Goal: Task Accomplishment & Management: Manage account settings

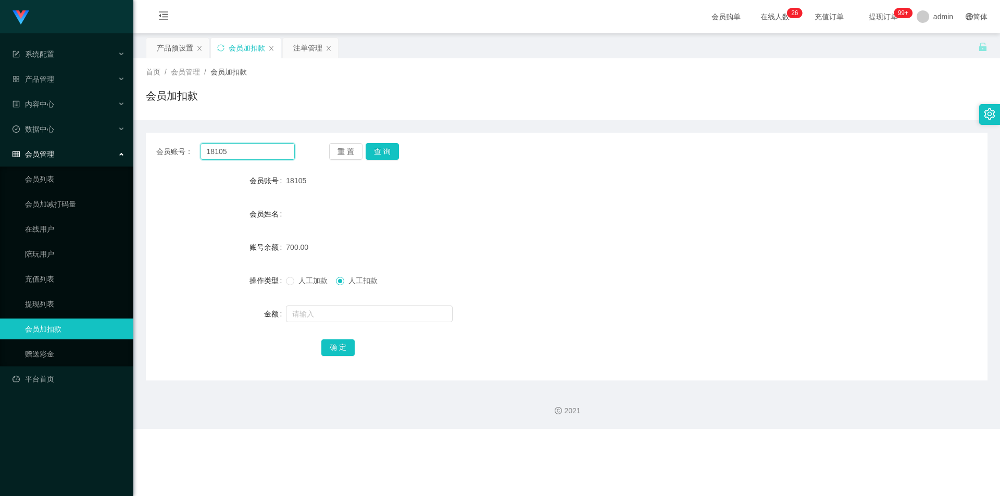
click at [260, 153] on input "18105" at bounding box center [247, 151] width 94 height 17
paste input "Robisreb"
click at [383, 155] on button "查 询" at bounding box center [382, 151] width 33 height 17
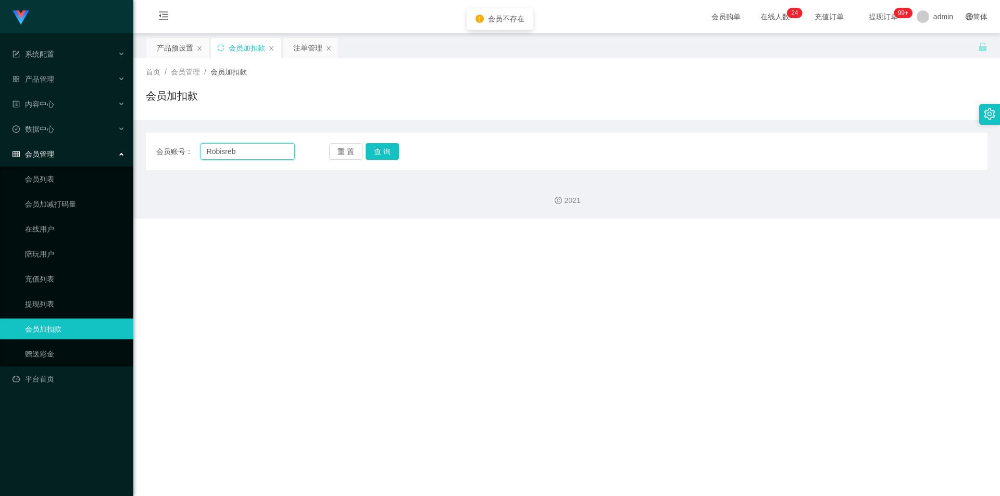
click at [247, 145] on input "Robisreb" at bounding box center [247, 151] width 94 height 17
click at [206, 152] on input "Robisreb" at bounding box center [247, 151] width 94 height 17
click at [381, 145] on button "查 询" at bounding box center [382, 151] width 33 height 17
click at [381, 145] on div "重 置 查 询" at bounding box center [398, 151] width 139 height 17
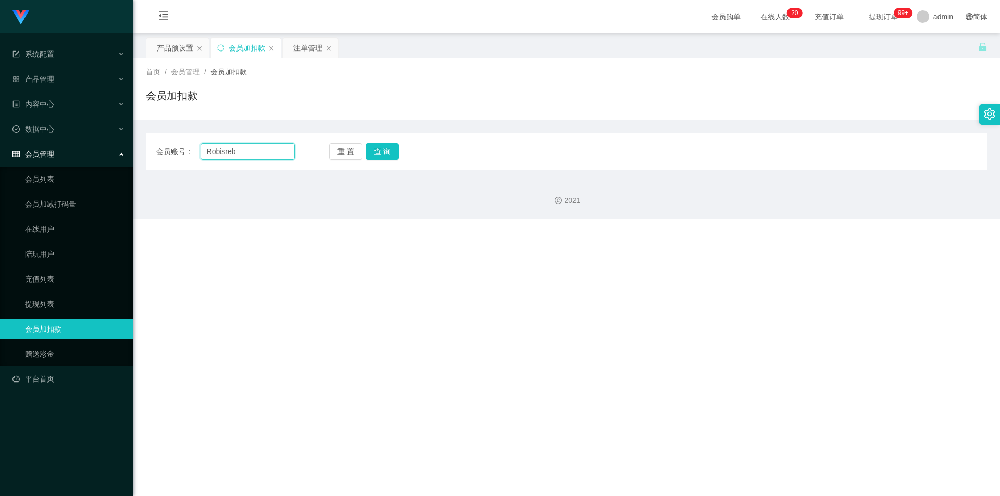
click at [238, 151] on input "Robisreb" at bounding box center [247, 151] width 94 height 17
paste input "e"
type input "Rebisreb"
click at [379, 150] on button "查 询" at bounding box center [382, 151] width 33 height 17
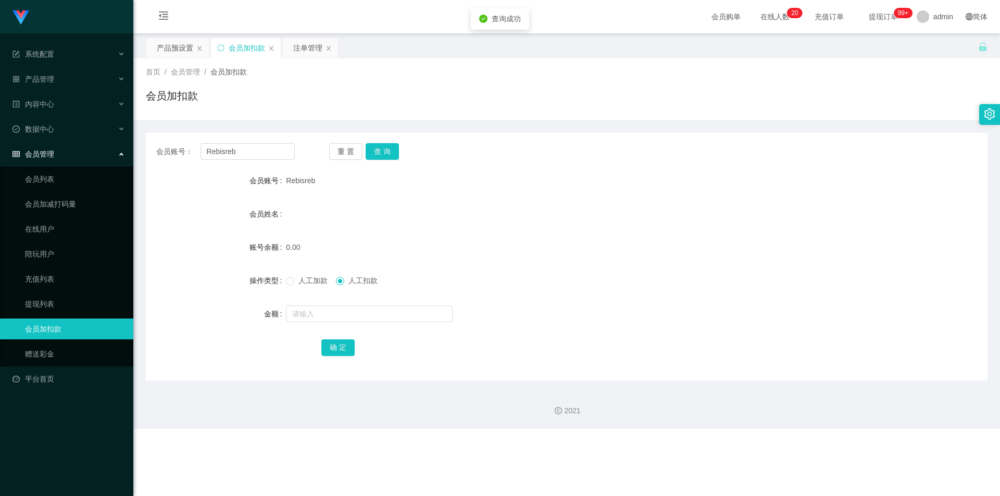
click at [320, 280] on span "人工加款" at bounding box center [312, 280] width 37 height 8
click at [330, 322] on input "text" at bounding box center [369, 314] width 167 height 17
type input "500"
click at [346, 351] on button "确 定" at bounding box center [337, 347] width 33 height 17
click at [50, 79] on span "产品管理" at bounding box center [33, 79] width 42 height 8
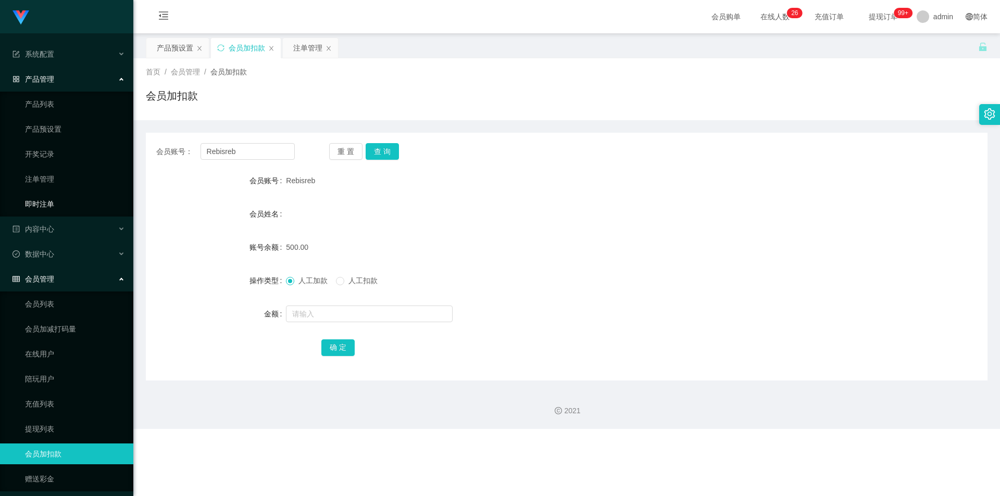
click at [53, 205] on link "即时注单" at bounding box center [75, 204] width 100 height 21
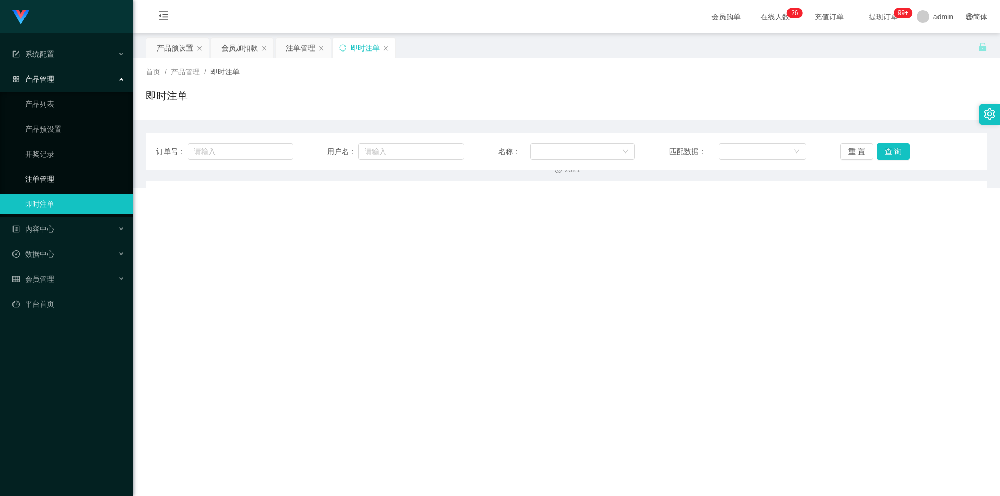
click at [41, 183] on link "注单管理" at bounding box center [75, 179] width 100 height 21
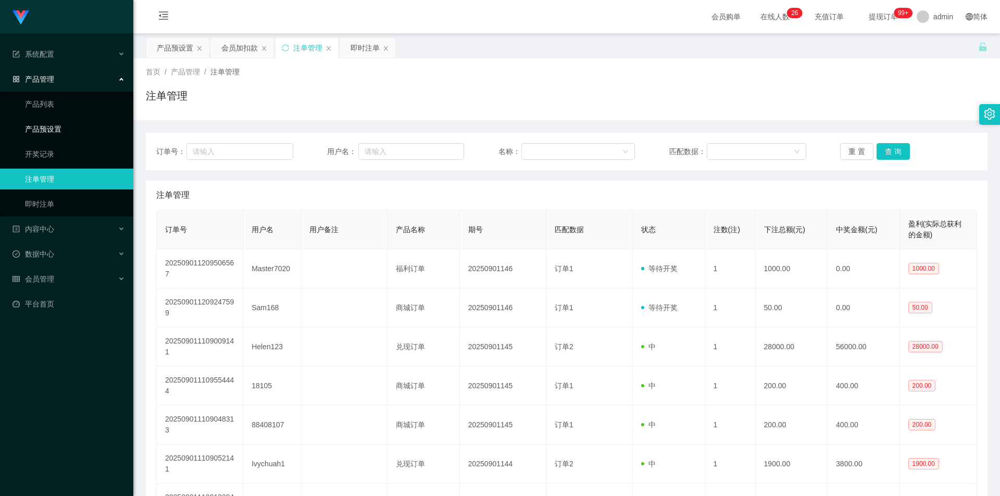
click at [53, 130] on link "产品预设置" at bounding box center [75, 129] width 100 height 21
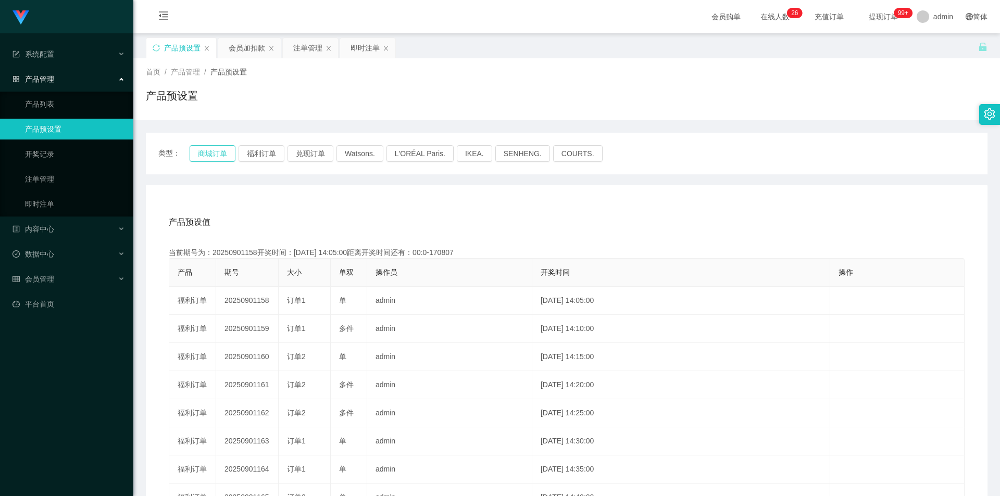
click at [217, 149] on button "商城订单" at bounding box center [213, 153] width 46 height 17
click at [42, 174] on link "注单管理" at bounding box center [75, 179] width 100 height 21
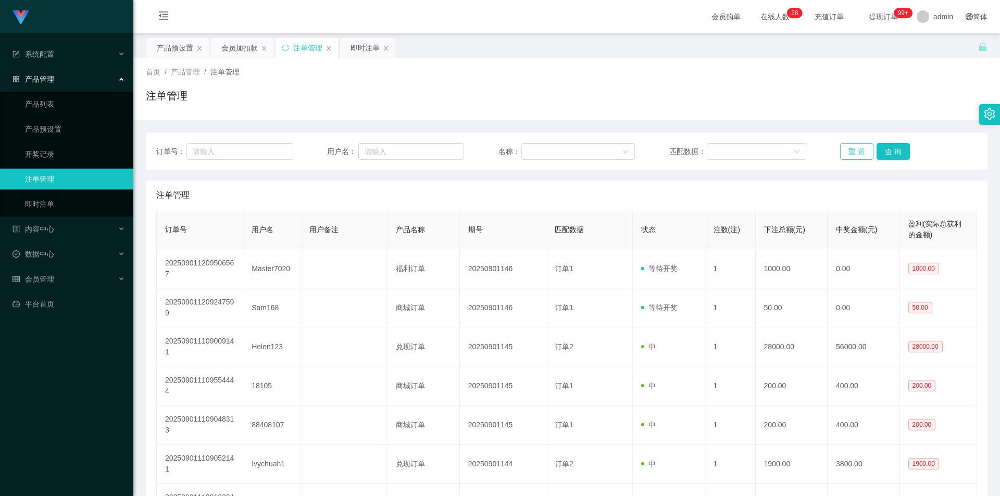
click at [846, 152] on button "重 置" at bounding box center [856, 151] width 33 height 17
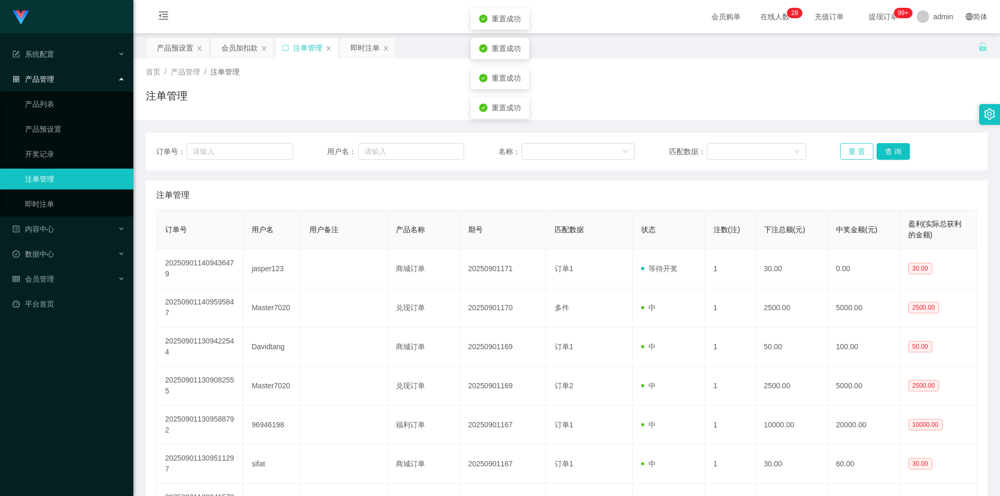
click at [846, 152] on button "重 置" at bounding box center [856, 151] width 33 height 17
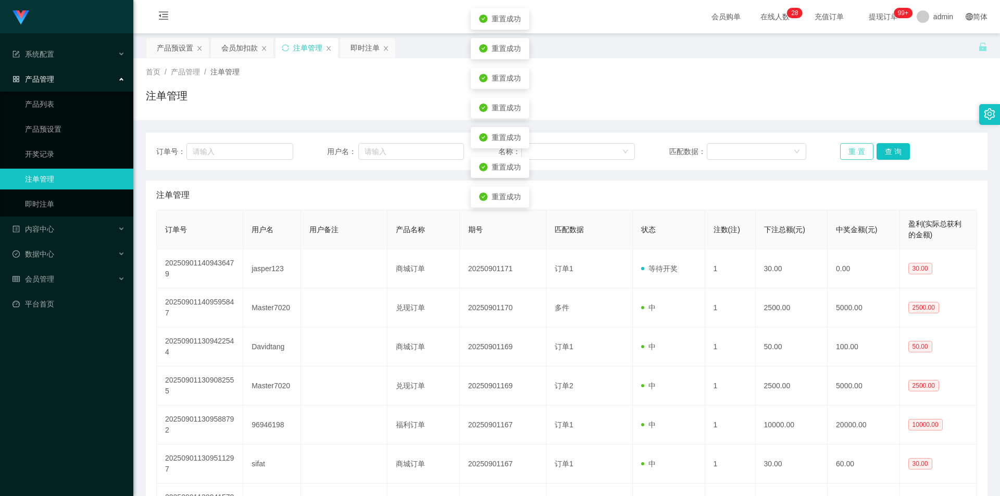
click at [846, 152] on button "重 置" at bounding box center [856, 151] width 33 height 17
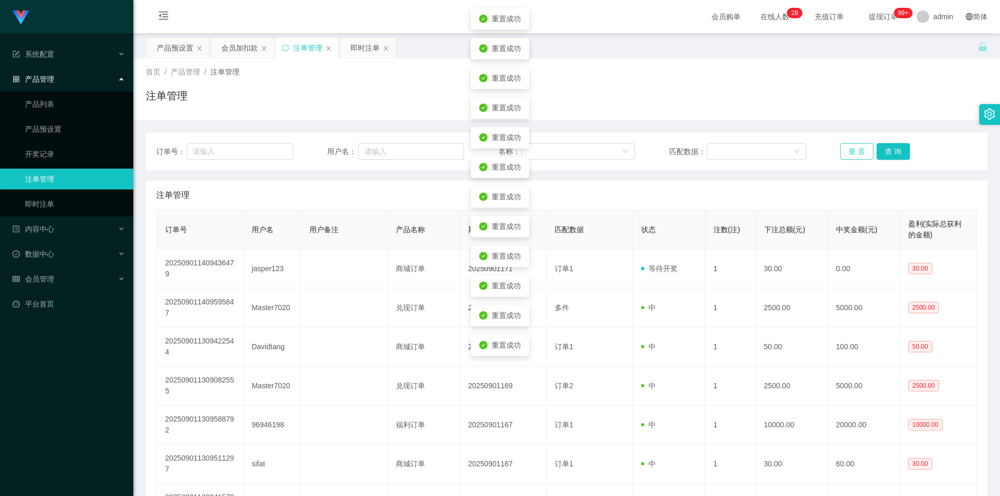
click at [846, 152] on button "重 置" at bounding box center [856, 151] width 33 height 17
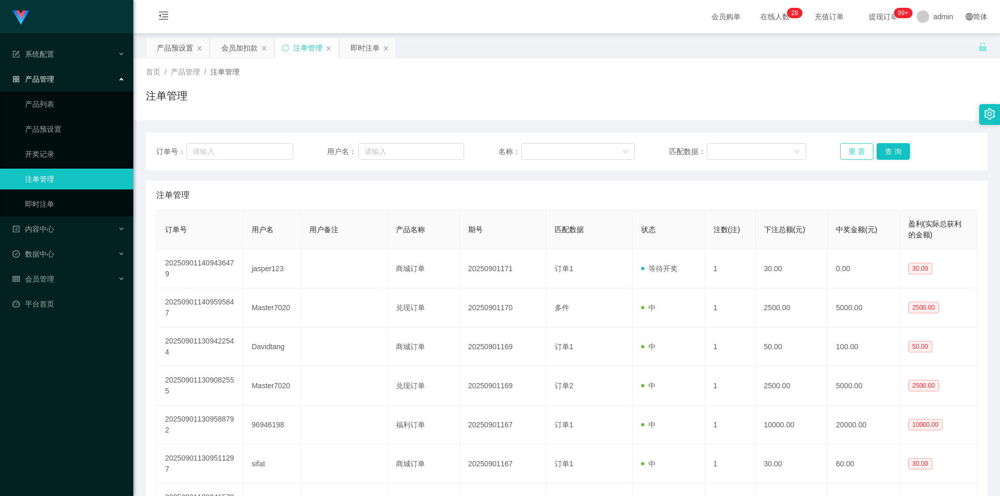
click at [859, 152] on button "重 置" at bounding box center [856, 151] width 33 height 17
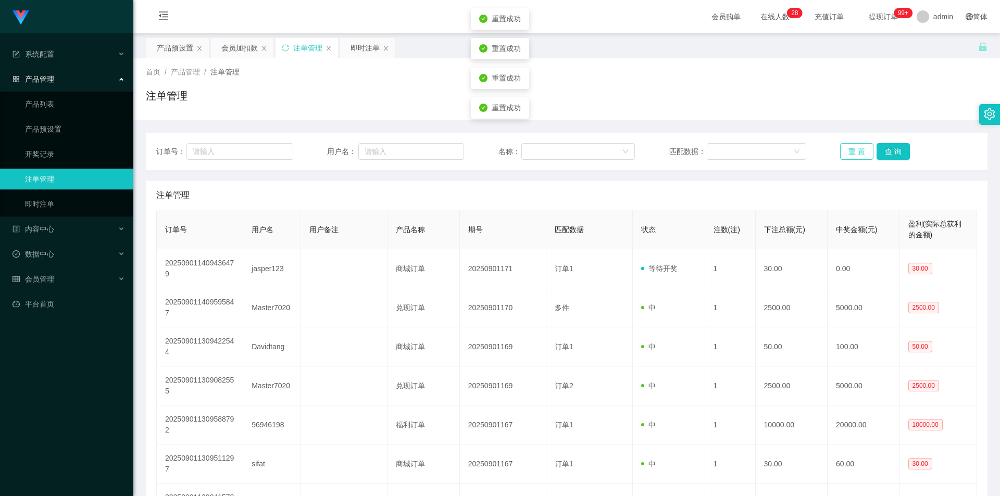
click at [859, 152] on button "重 置" at bounding box center [856, 151] width 33 height 17
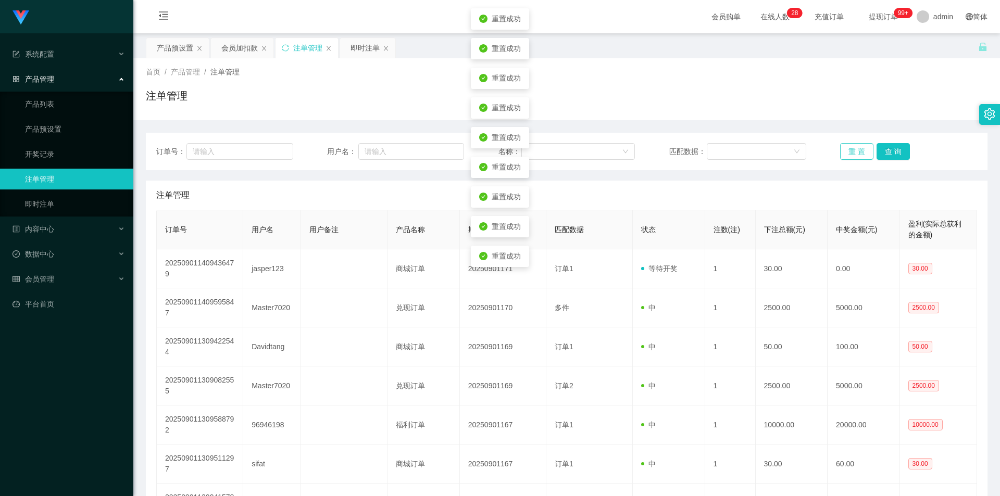
click at [859, 152] on button "重 置" at bounding box center [856, 151] width 33 height 17
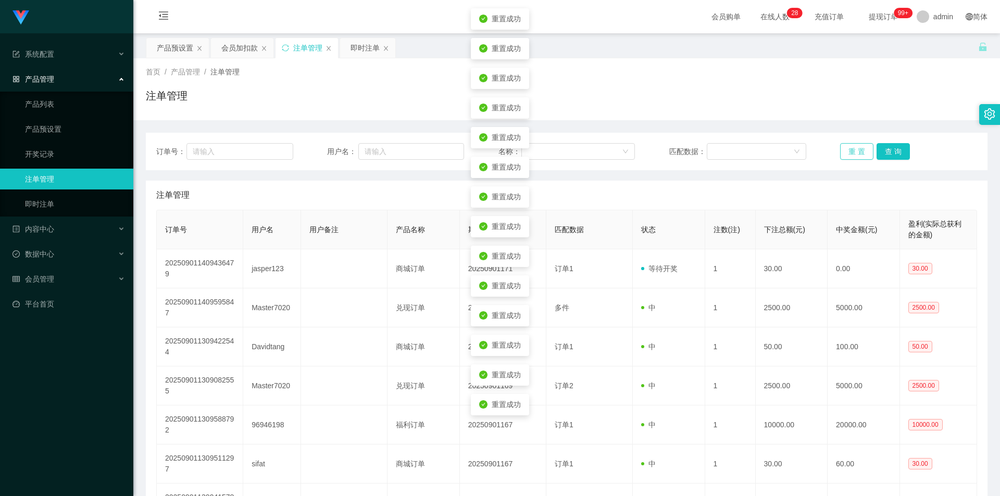
click at [859, 152] on button "重 置" at bounding box center [856, 151] width 33 height 17
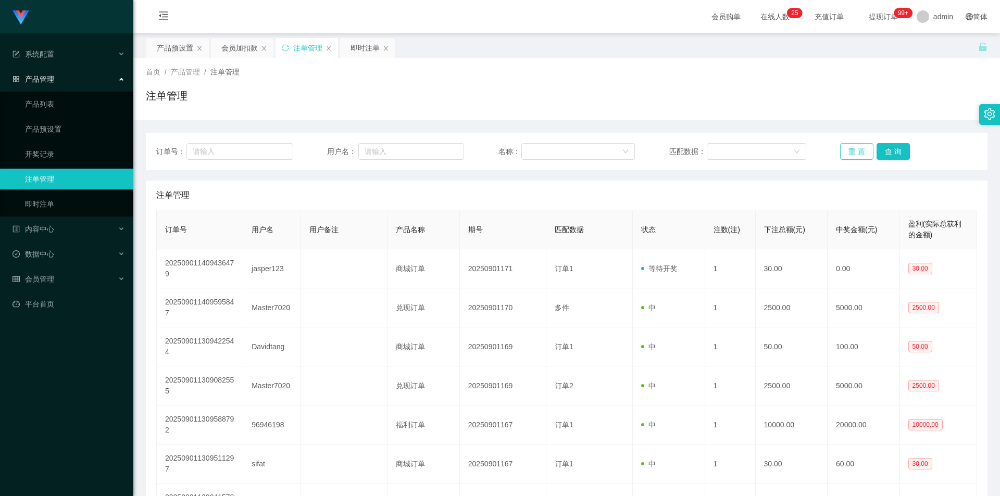
click at [850, 149] on button "重 置" at bounding box center [856, 151] width 33 height 17
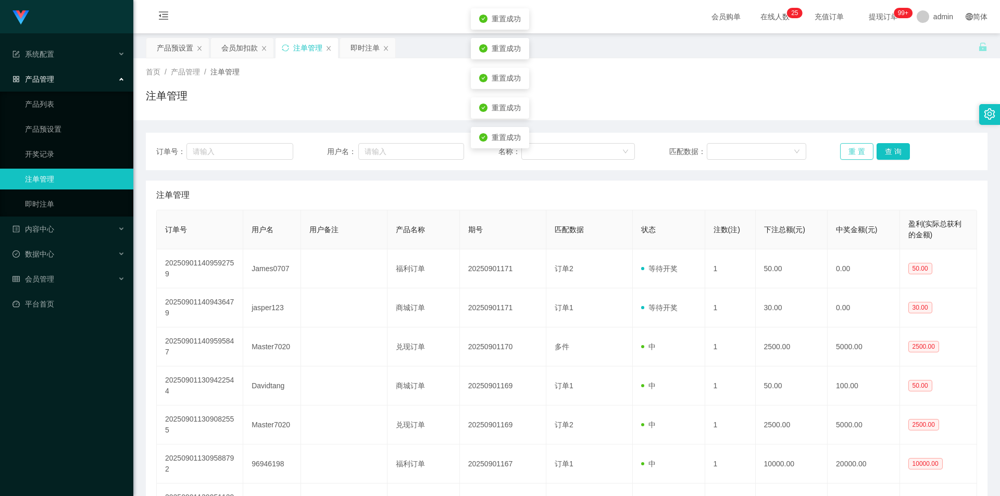
click at [850, 149] on button "重 置" at bounding box center [856, 151] width 33 height 17
click at [852, 154] on button "重 置" at bounding box center [856, 151] width 33 height 17
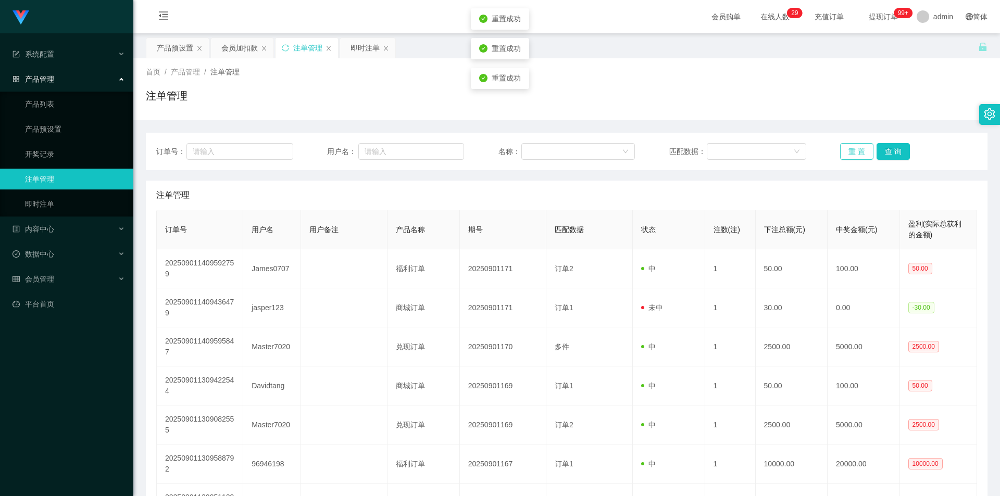
click at [852, 154] on button "重 置" at bounding box center [856, 151] width 33 height 17
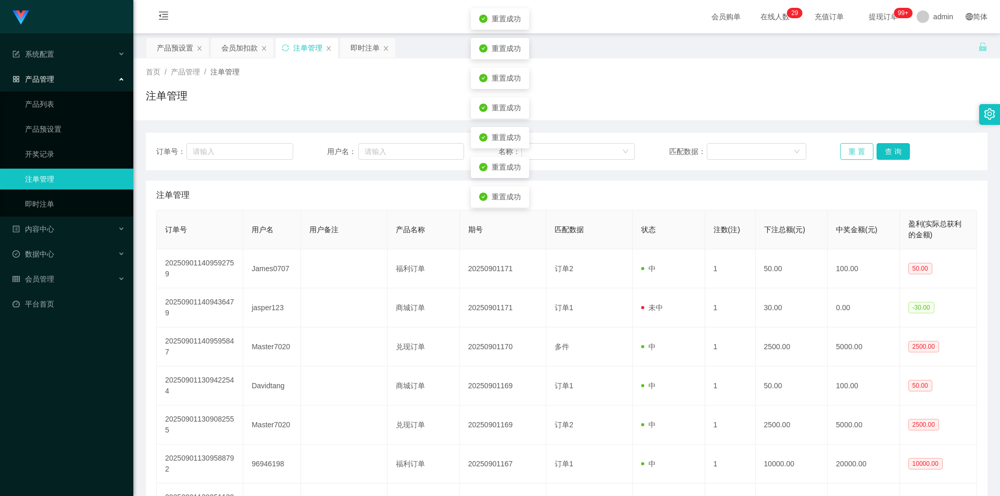
click at [852, 154] on button "重 置" at bounding box center [856, 151] width 33 height 17
click at [46, 130] on link "产品预设置" at bounding box center [75, 129] width 100 height 21
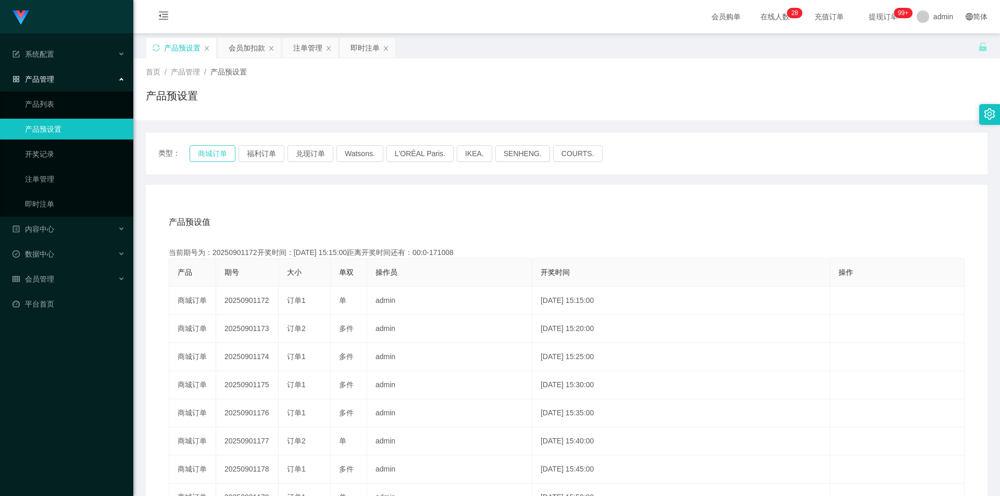
click at [204, 149] on button "商城订单" at bounding box center [213, 153] width 46 height 17
click at [206, 153] on button "商城订单" at bounding box center [213, 153] width 46 height 17
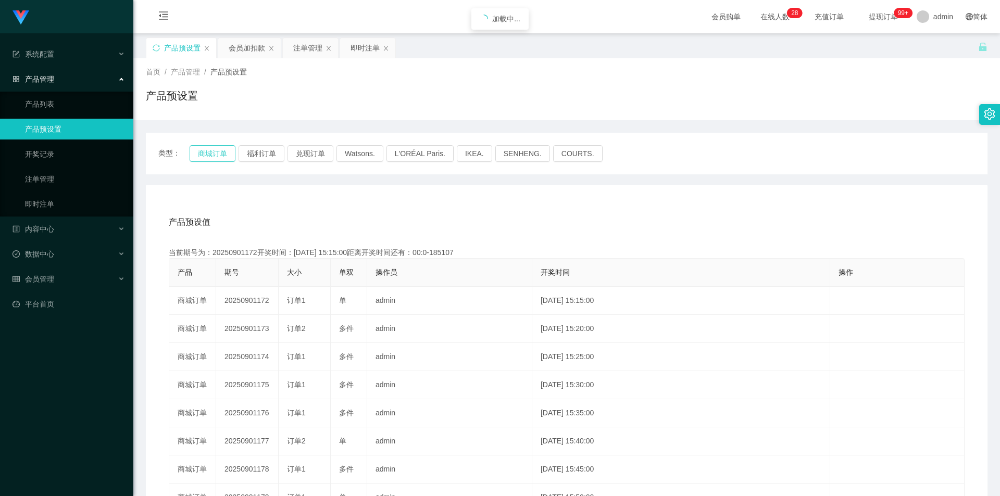
click at [206, 153] on button "商城订单" at bounding box center [213, 153] width 46 height 17
click at [37, 182] on link "注单管理" at bounding box center [75, 179] width 100 height 21
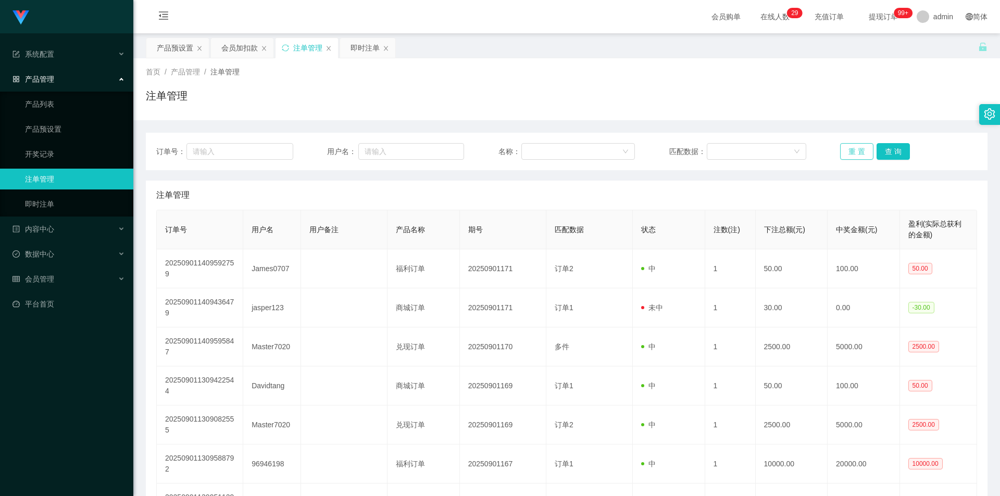
click at [848, 153] on button "重 置" at bounding box center [856, 151] width 33 height 17
